Goal: Information Seeking & Learning: Find contact information

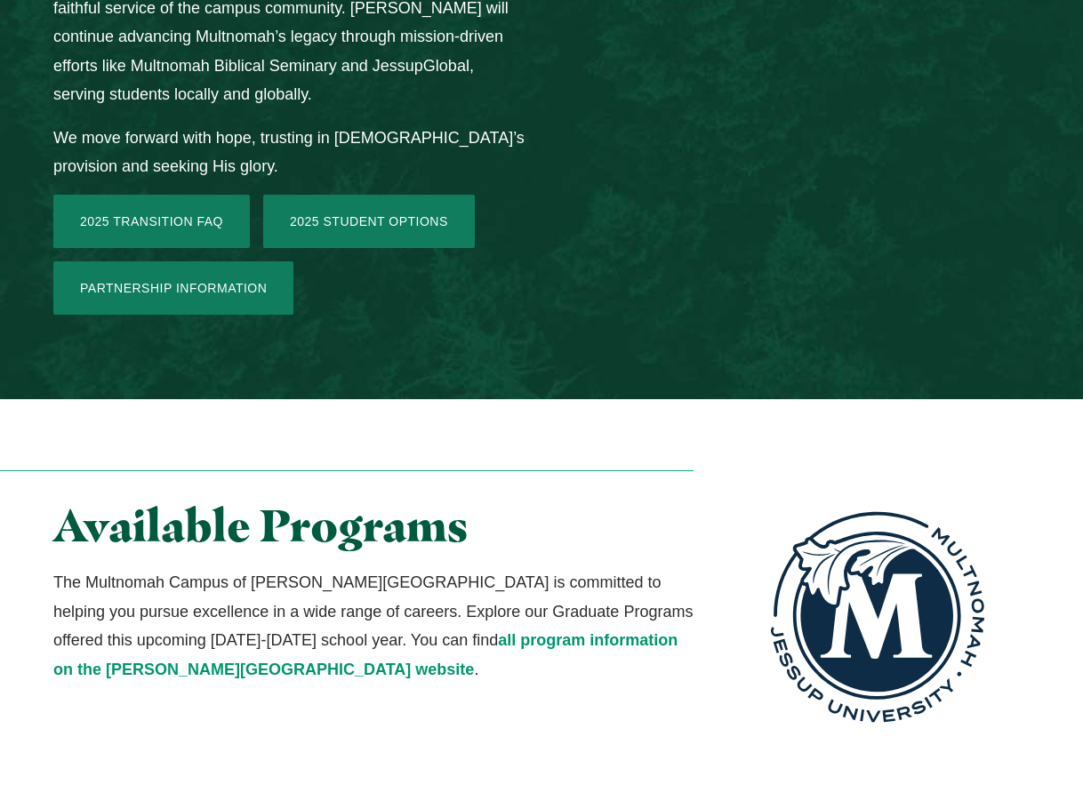
scroll to position [4361, 0]
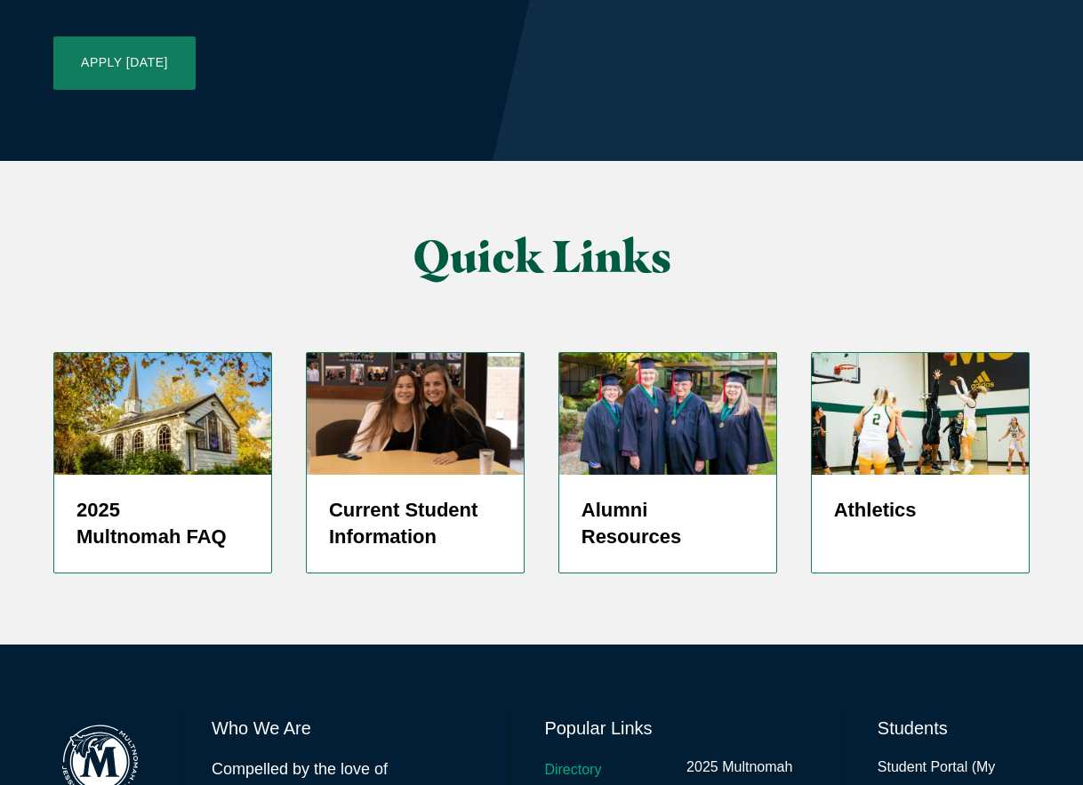
click at [583, 758] on link "Directory" at bounding box center [572, 771] width 57 height 26
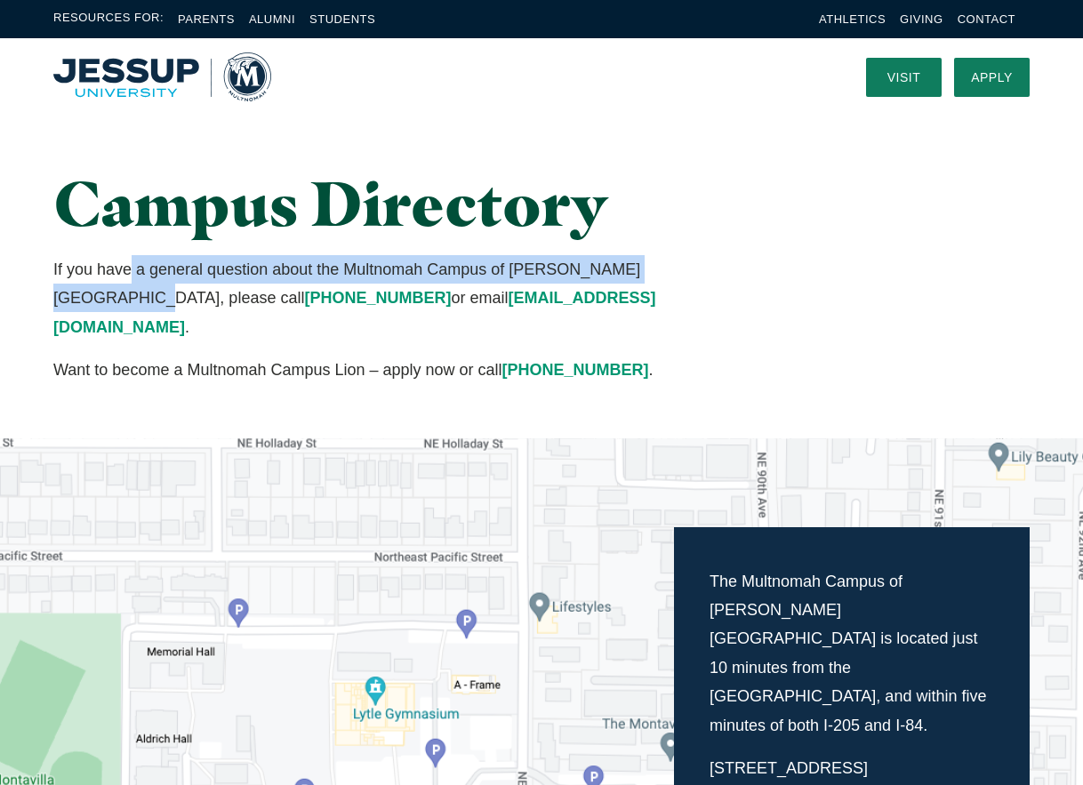
drag, startPoint x: 133, startPoint y: 262, endPoint x: 689, endPoint y: 278, distance: 556.2
click at [689, 278] on p "If you have a general question about the Multnomah Campus of [PERSON_NAME][GEOG…" at bounding box center [373, 298] width 640 height 86
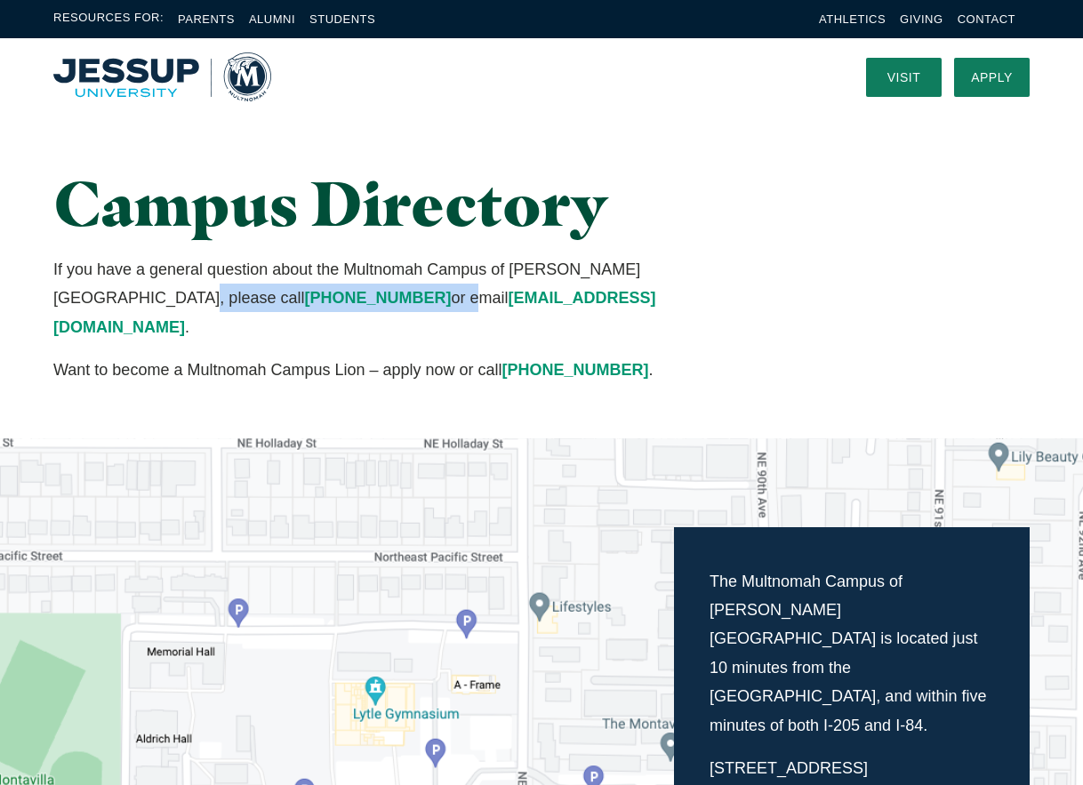
drag, startPoint x: 203, startPoint y: 295, endPoint x: 79, endPoint y: 290, distance: 123.8
click at [79, 290] on p "If you have a general question about the Multnomah Campus of [PERSON_NAME][GEOG…" at bounding box center [373, 298] width 640 height 86
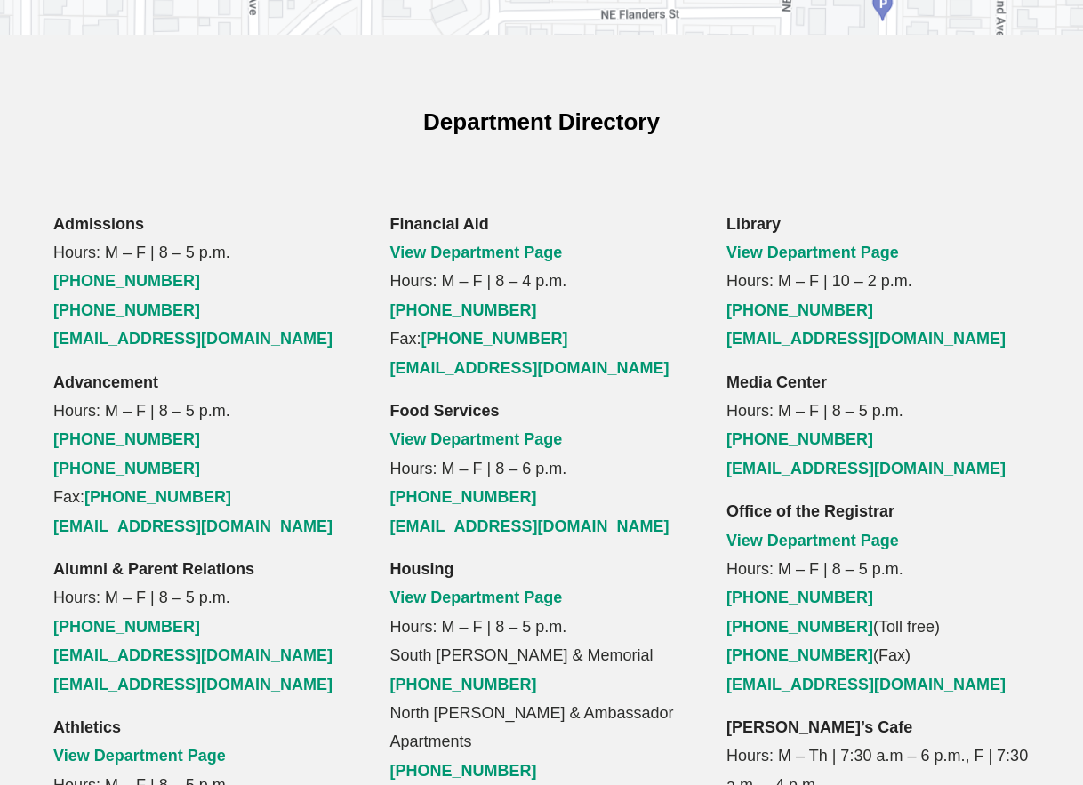
scroll to position [1067, 0]
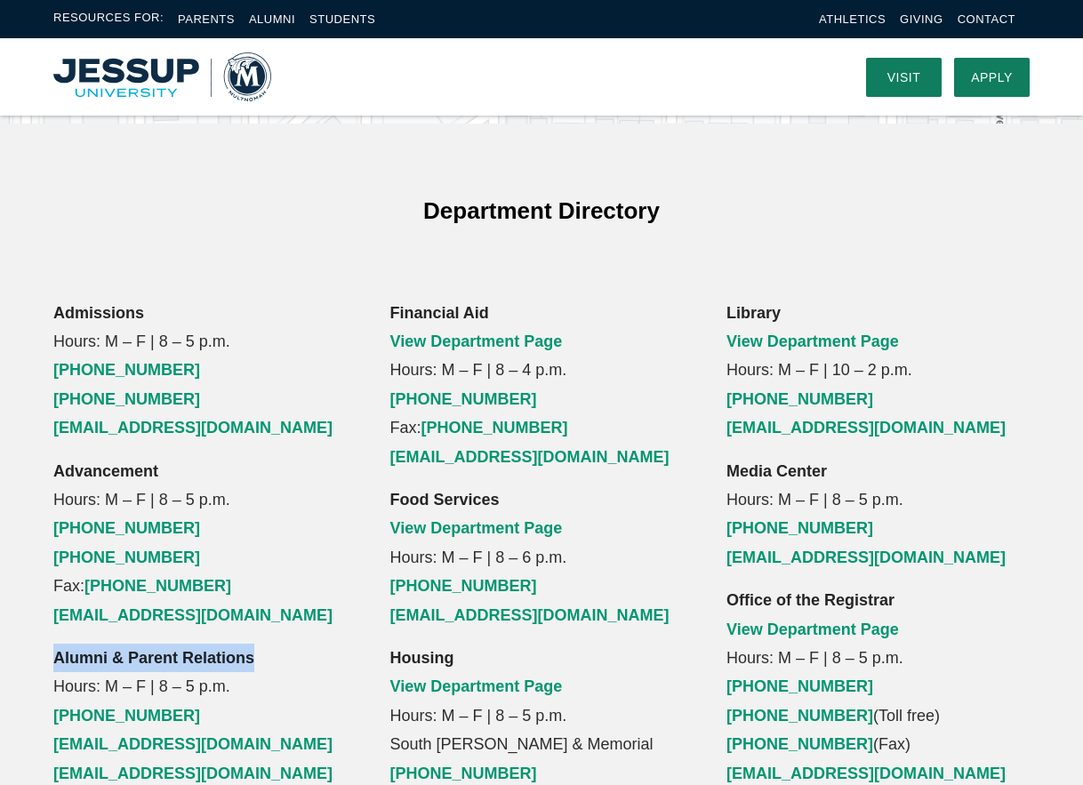
drag, startPoint x: 56, startPoint y: 541, endPoint x: 270, endPoint y: 535, distance: 213.6
click at [270, 644] on p "Alumni & Parent Relations Hours: M – F | 8 – 5 p.m. [PHONE_NUMBER] [EMAIL_ADDRE…" at bounding box center [204, 716] width 303 height 144
drag, startPoint x: 243, startPoint y: 609, endPoint x: 253, endPoint y: 621, distance: 15.1
click at [247, 644] on p "Alumni & Parent Relations Hours: M – F | 8 – 5 p.m. [PHONE_NUMBER] [EMAIL_ADDRE…" at bounding box center [204, 716] width 303 height 144
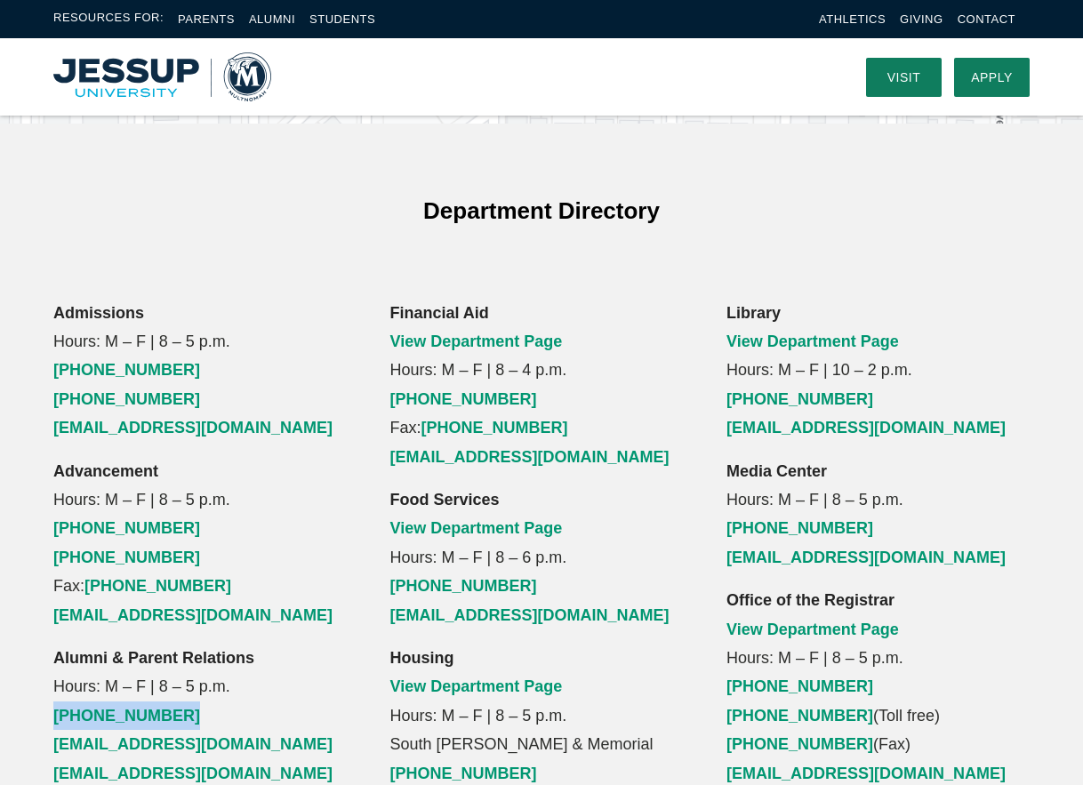
drag, startPoint x: 38, startPoint y: 594, endPoint x: 201, endPoint y: 606, distance: 163.2
drag, startPoint x: 52, startPoint y: 632, endPoint x: 250, endPoint y: 622, distance: 197.7
click at [256, 644] on p "Alumni & Parent Relations Hours: M – F | 8 – 5 p.m. [PHONE_NUMBER] [EMAIL_ADDRE…" at bounding box center [204, 716] width 303 height 144
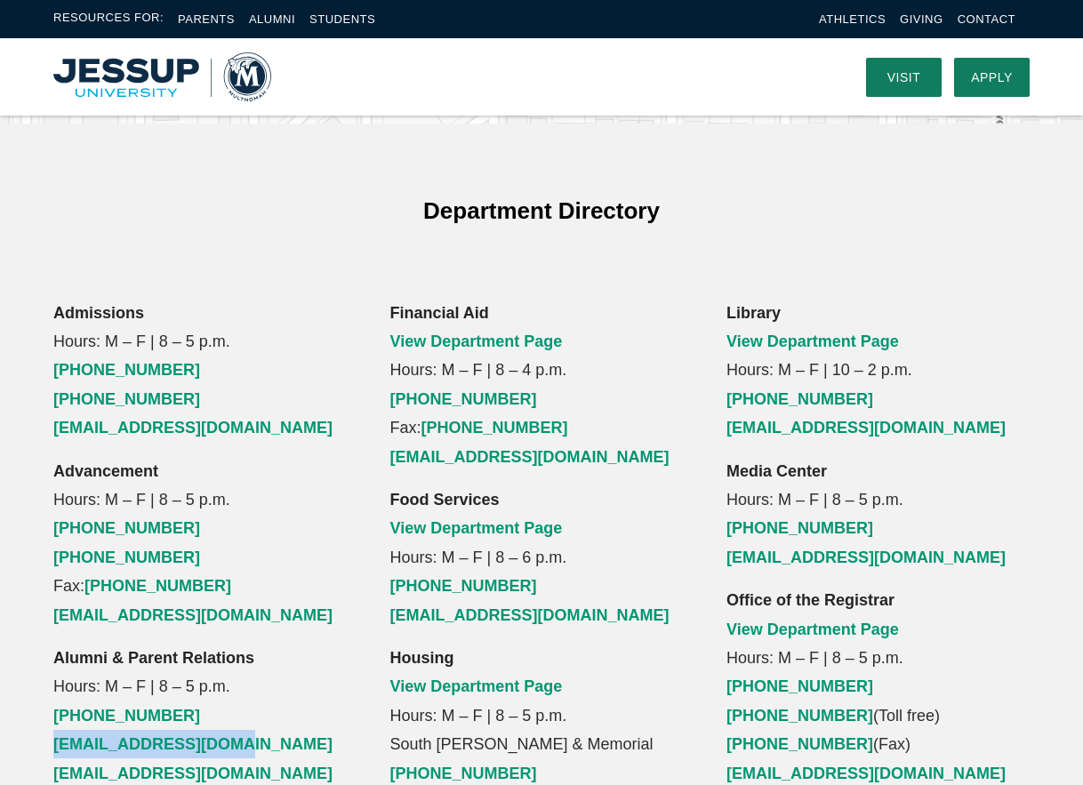
drag, startPoint x: 267, startPoint y: 632, endPoint x: 28, endPoint y: 630, distance: 238.4
drag, startPoint x: 44, startPoint y: 629, endPoint x: 275, endPoint y: 639, distance: 231.5
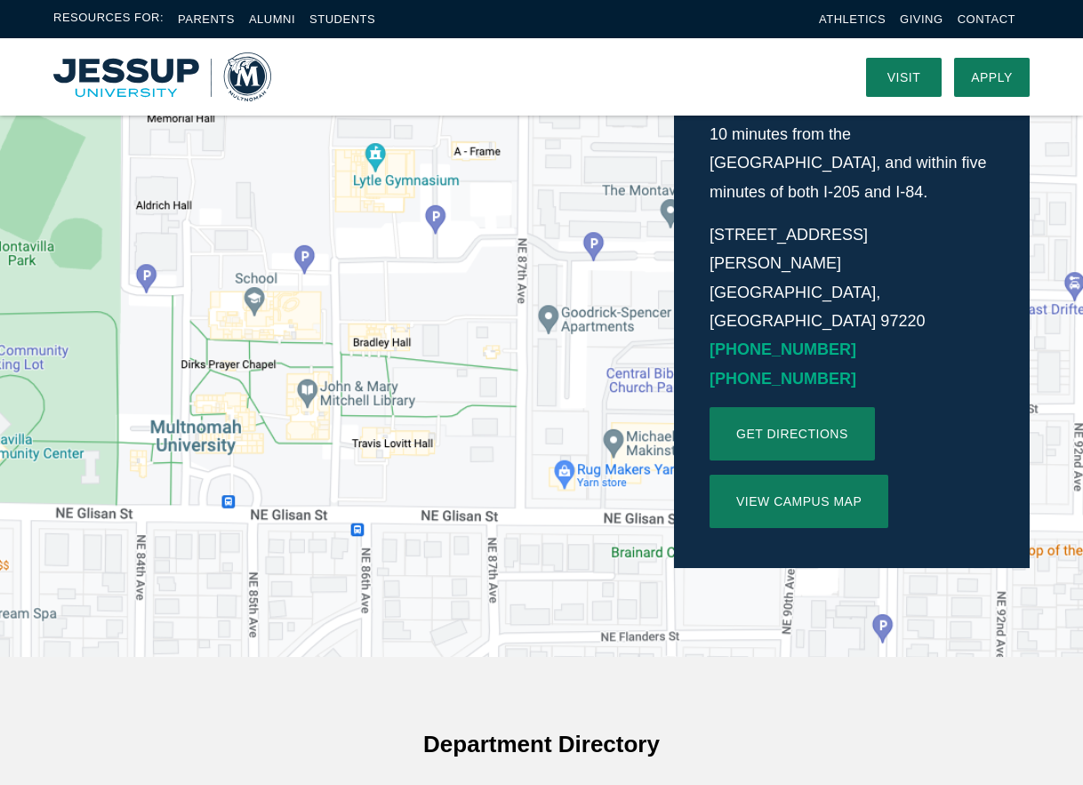
scroll to position [178, 0]
